Goal: Find specific page/section: Find specific page/section

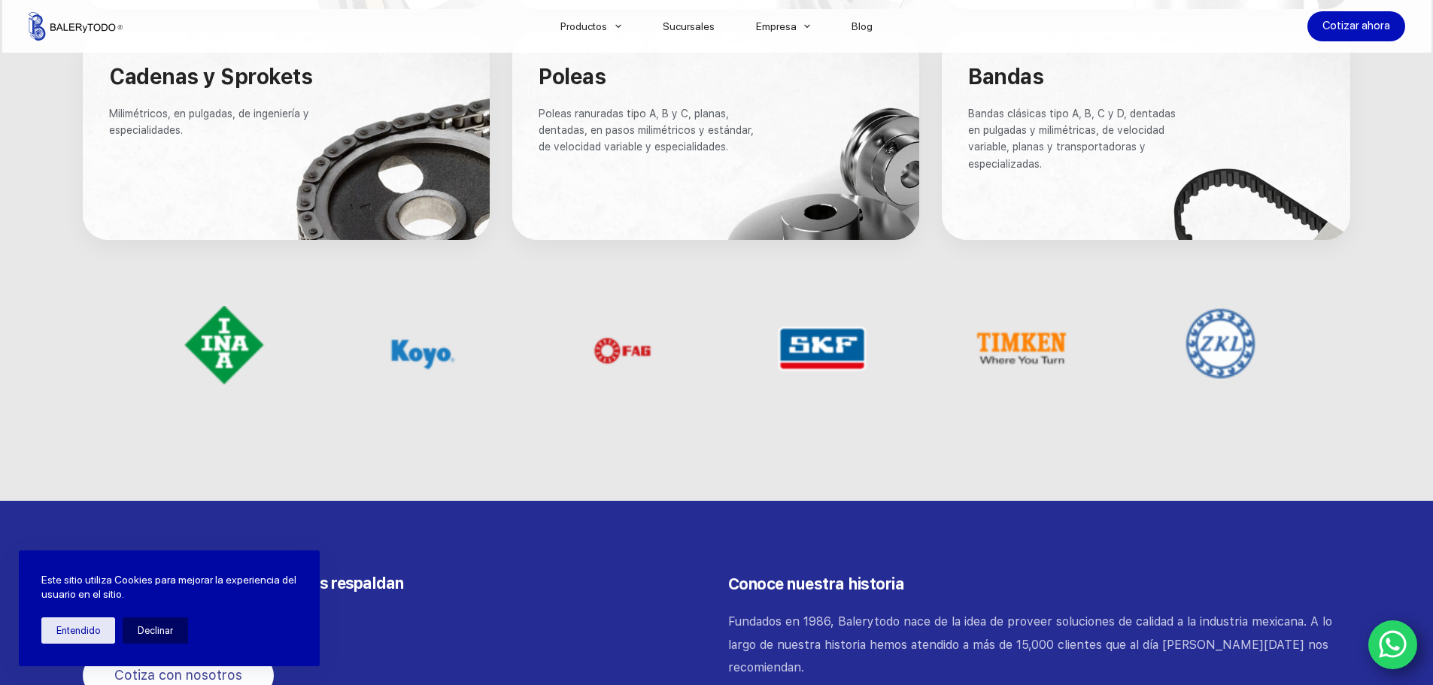
scroll to position [1204, 0]
click at [1210, 374] on picture at bounding box center [1220, 344] width 109 height 74
drag, startPoint x: 770, startPoint y: 402, endPoint x: 875, endPoint y: 375, distance: 108.6
click at [776, 403] on div at bounding box center [822, 356] width 199 height 120
drag, startPoint x: 909, startPoint y: 367, endPoint x: 1018, endPoint y: 366, distance: 109.1
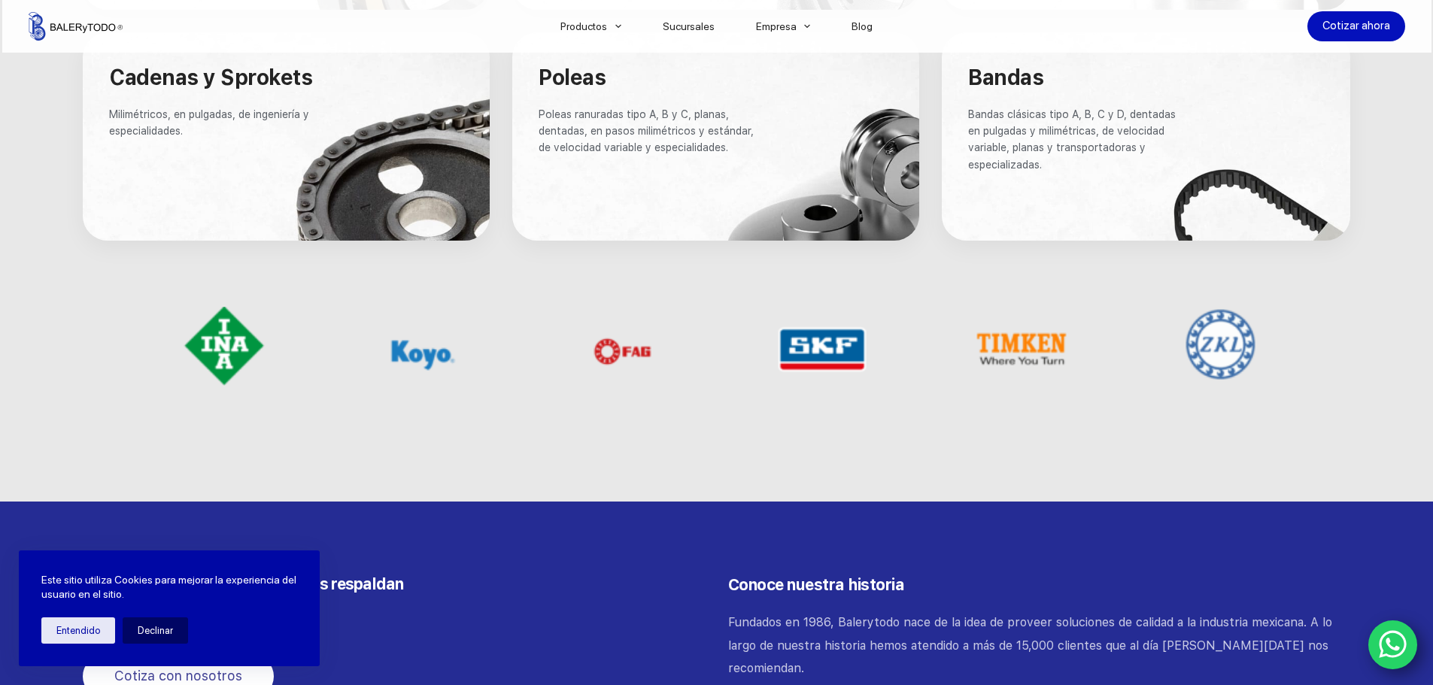
click at [945, 367] on div at bounding box center [722, 356] width 1196 height 120
drag, startPoint x: 1020, startPoint y: 366, endPoint x: 1099, endPoint y: 355, distance: 79.7
click at [1021, 366] on picture at bounding box center [1022, 349] width 114 height 85
click at [1102, 354] on div at bounding box center [1022, 349] width 176 height 85
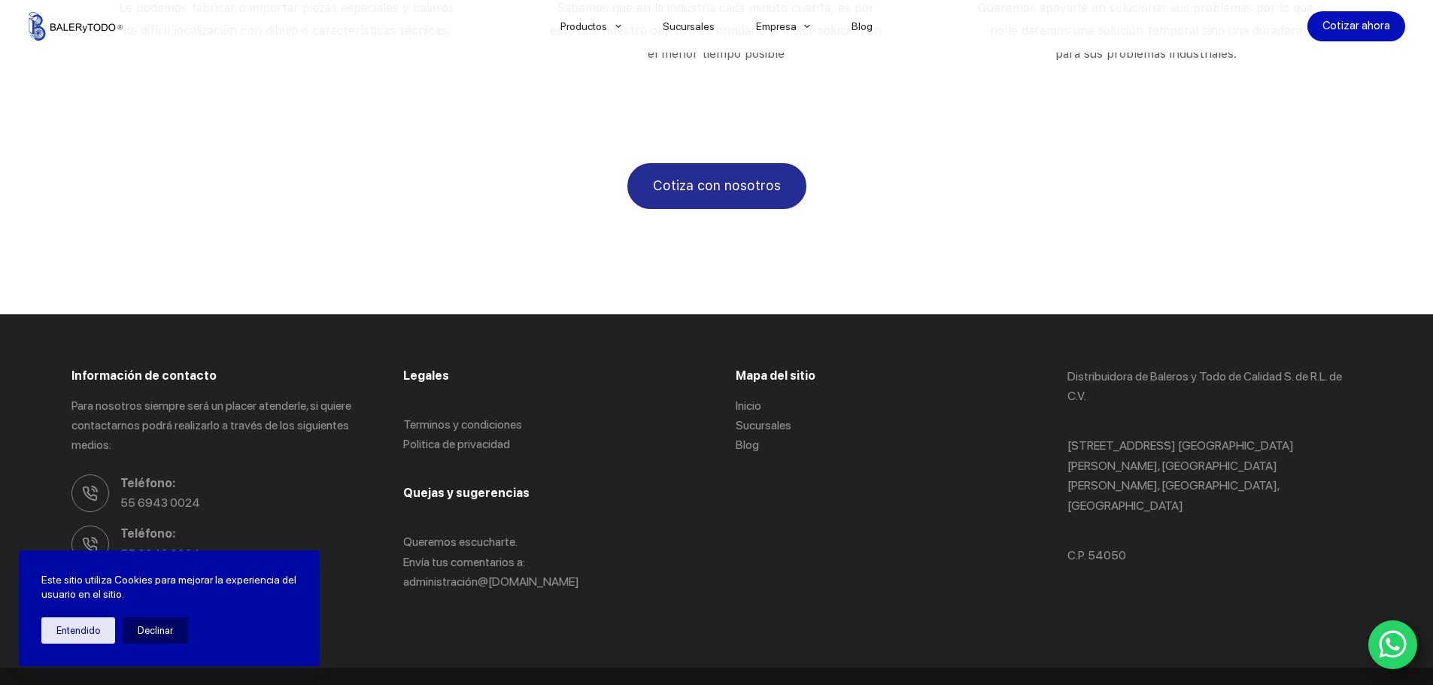
scroll to position [2646, 0]
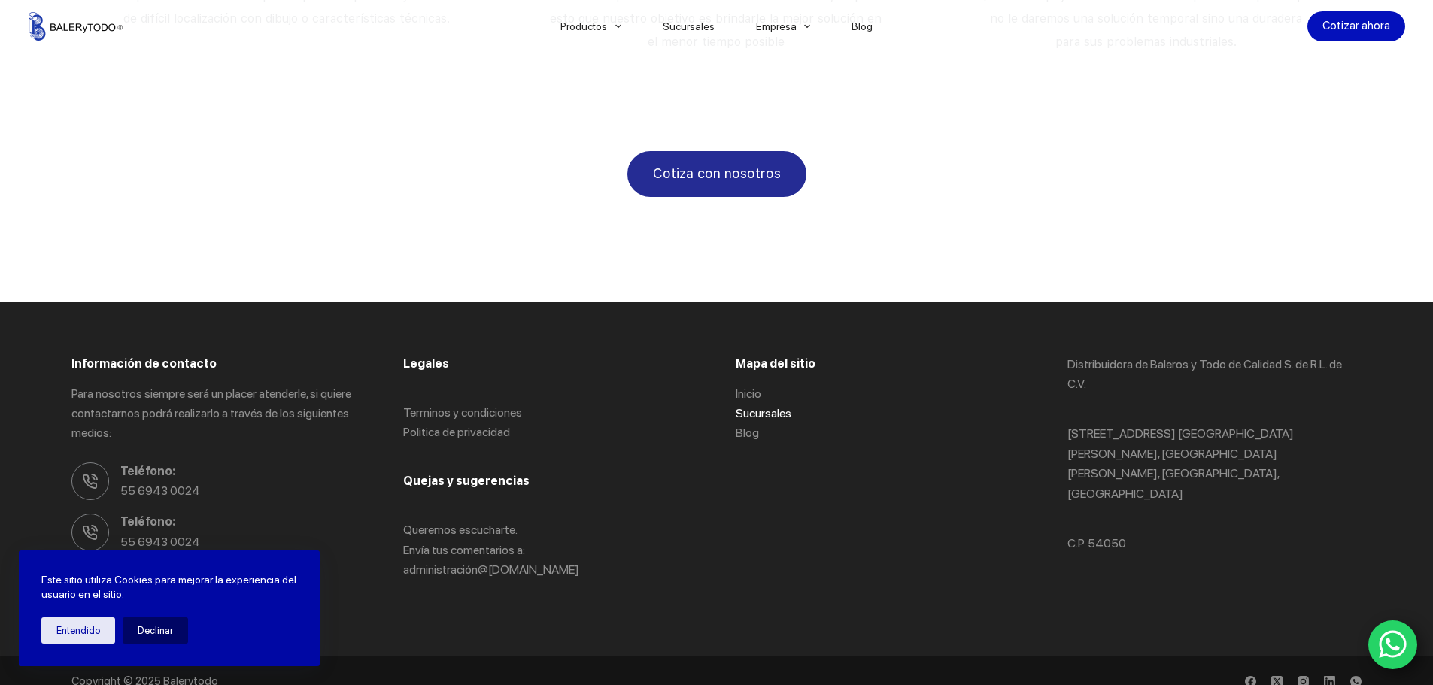
click at [783, 406] on link "Sucursales" at bounding box center [764, 413] width 56 height 14
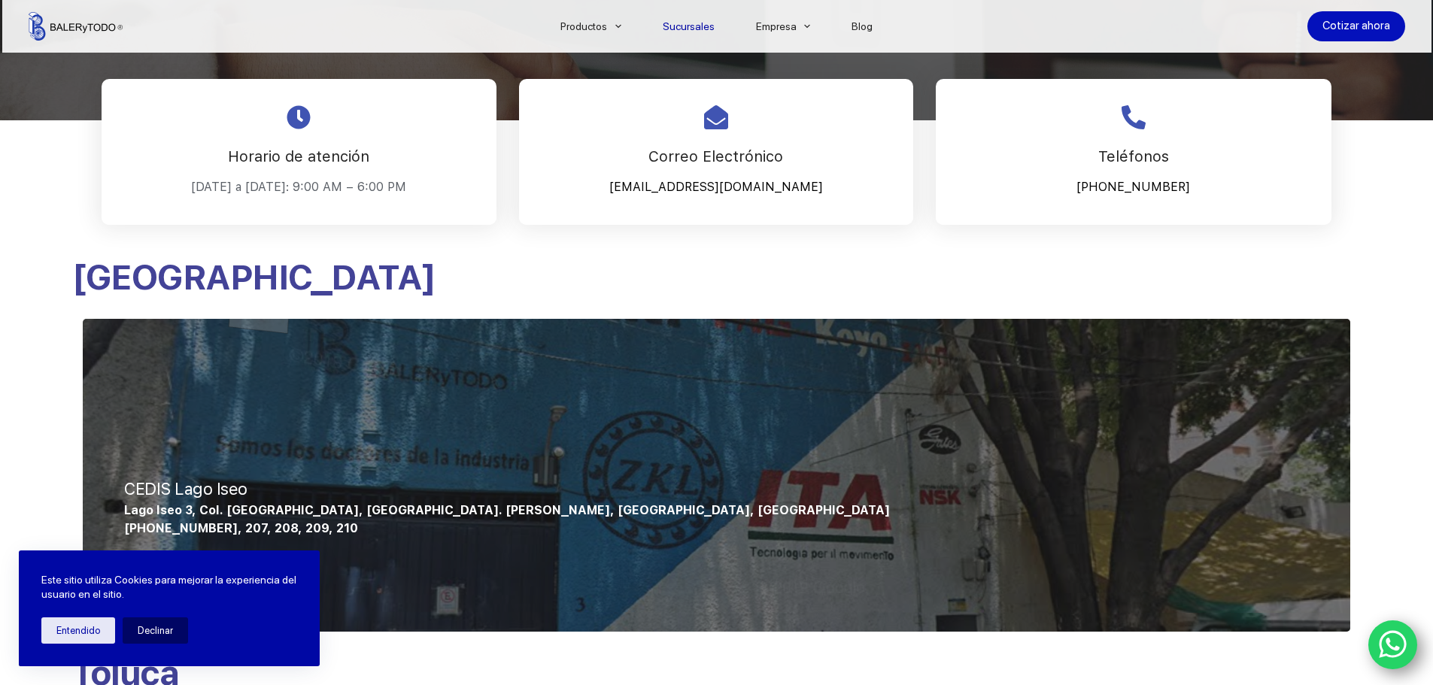
scroll to position [527, 0]
